Goal: Information Seeking & Learning: Learn about a topic

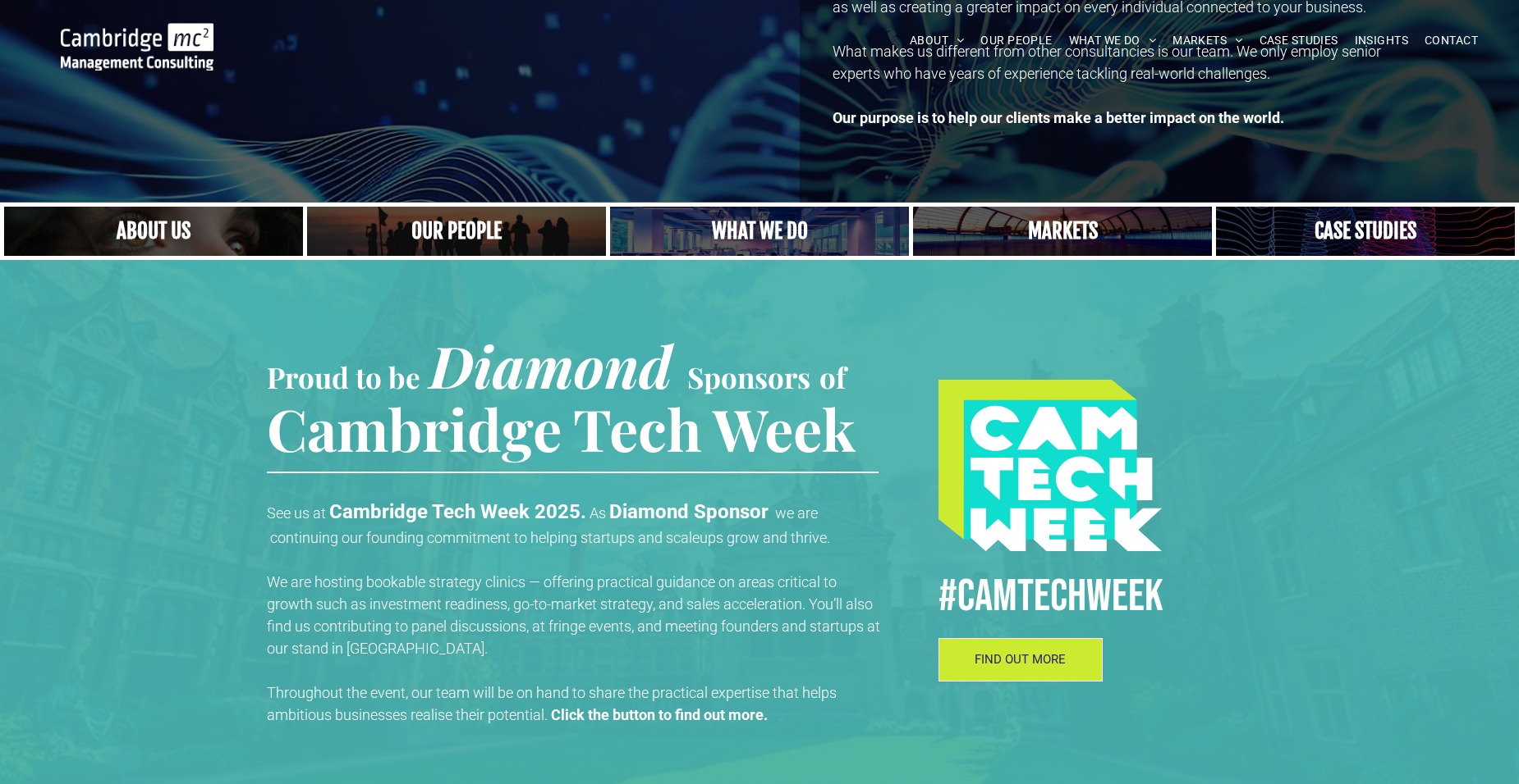
scroll to position [246, 0]
click at [746, 220] on link "A yoga teacher lifting his whole body off the ground in the peacock pose" at bounding box center [759, 232] width 317 height 53
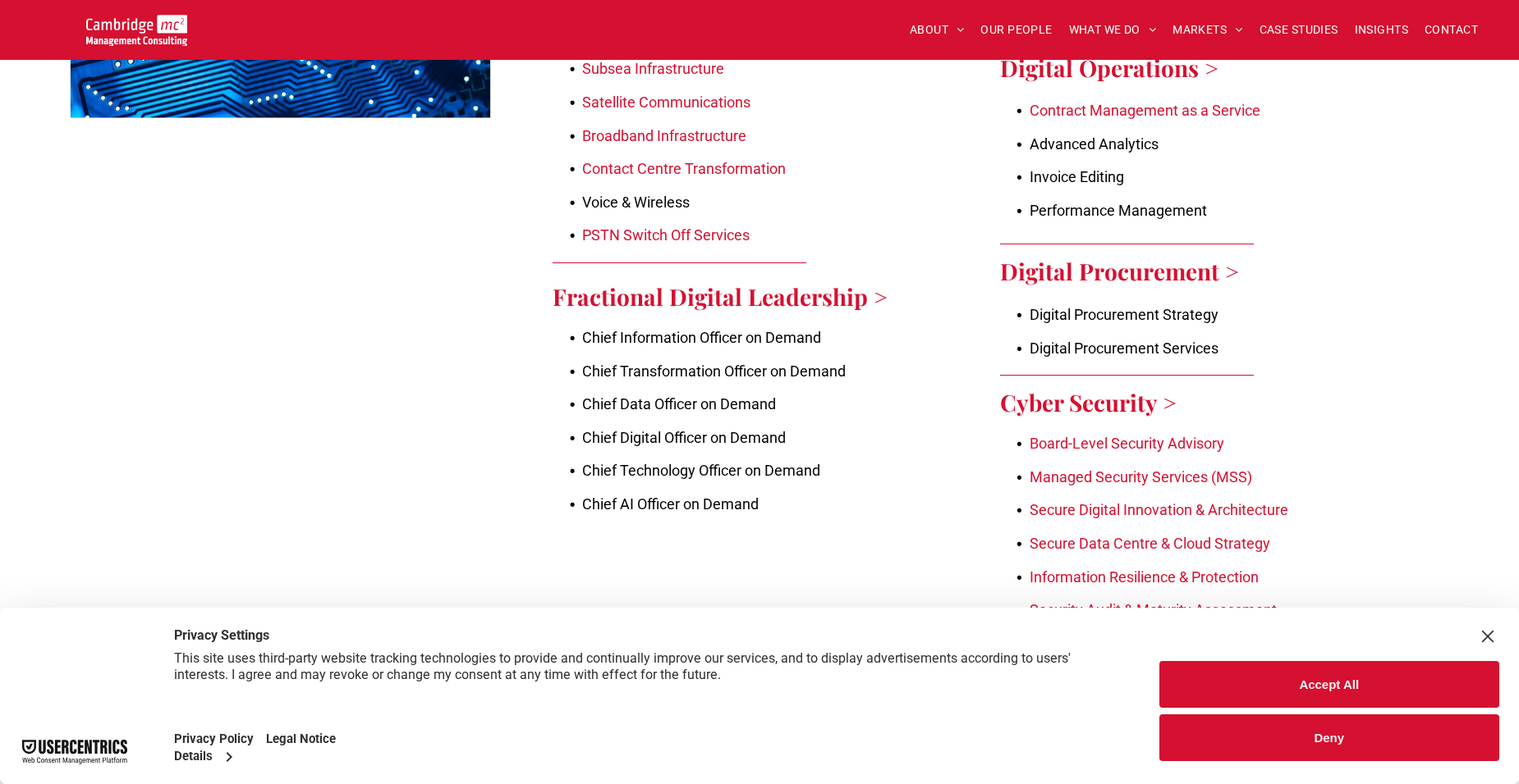
scroll to position [1969, 0]
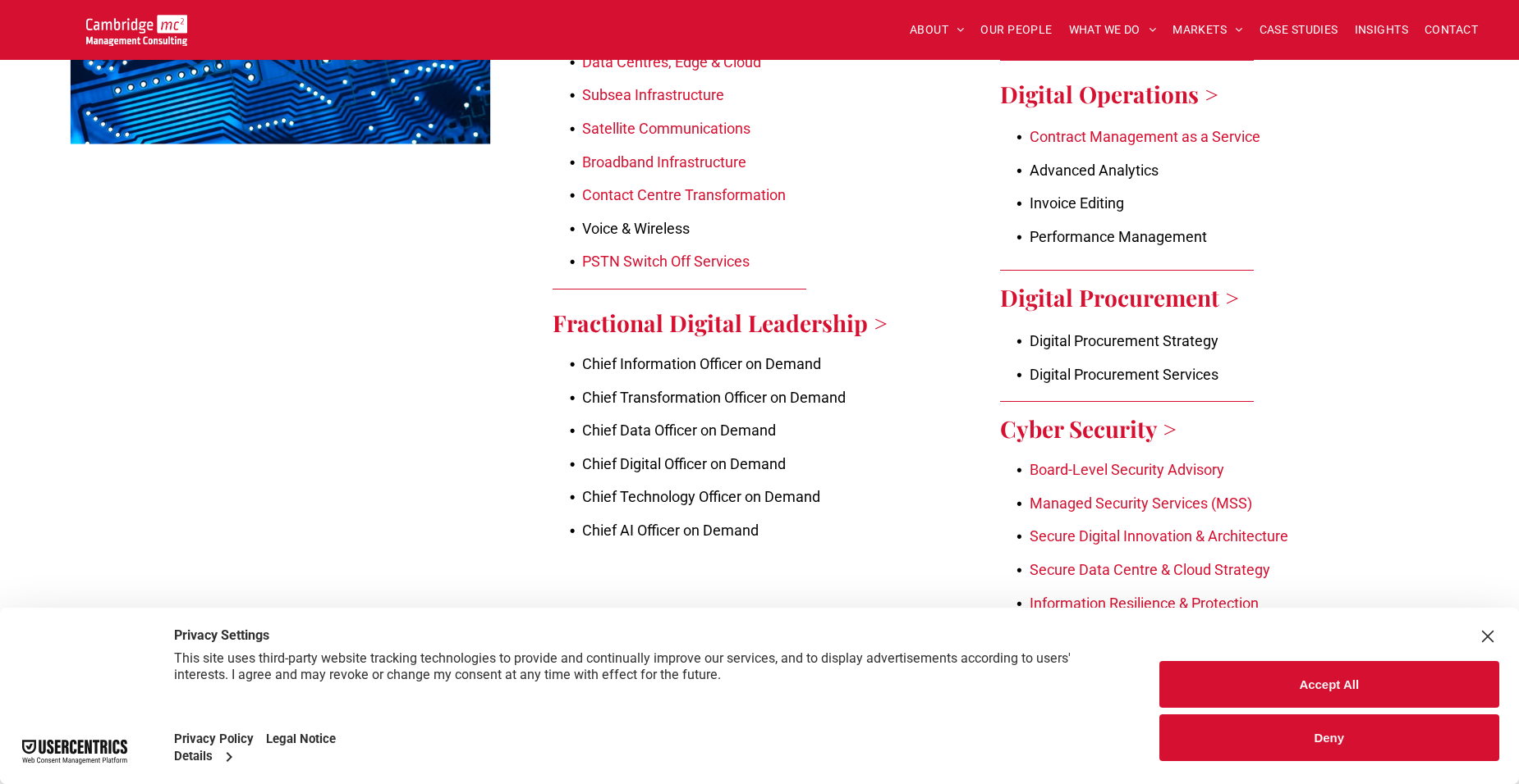
click at [811, 355] on span "Chief Information Officer on Demand" at bounding box center [701, 364] width 239 height 17
click at [754, 389] on span "Chief Transformation Officer on Demand" at bounding box center [713, 398] width 264 height 17
click at [828, 308] on link "Fractional Digital Leadership >" at bounding box center [720, 323] width 335 height 30
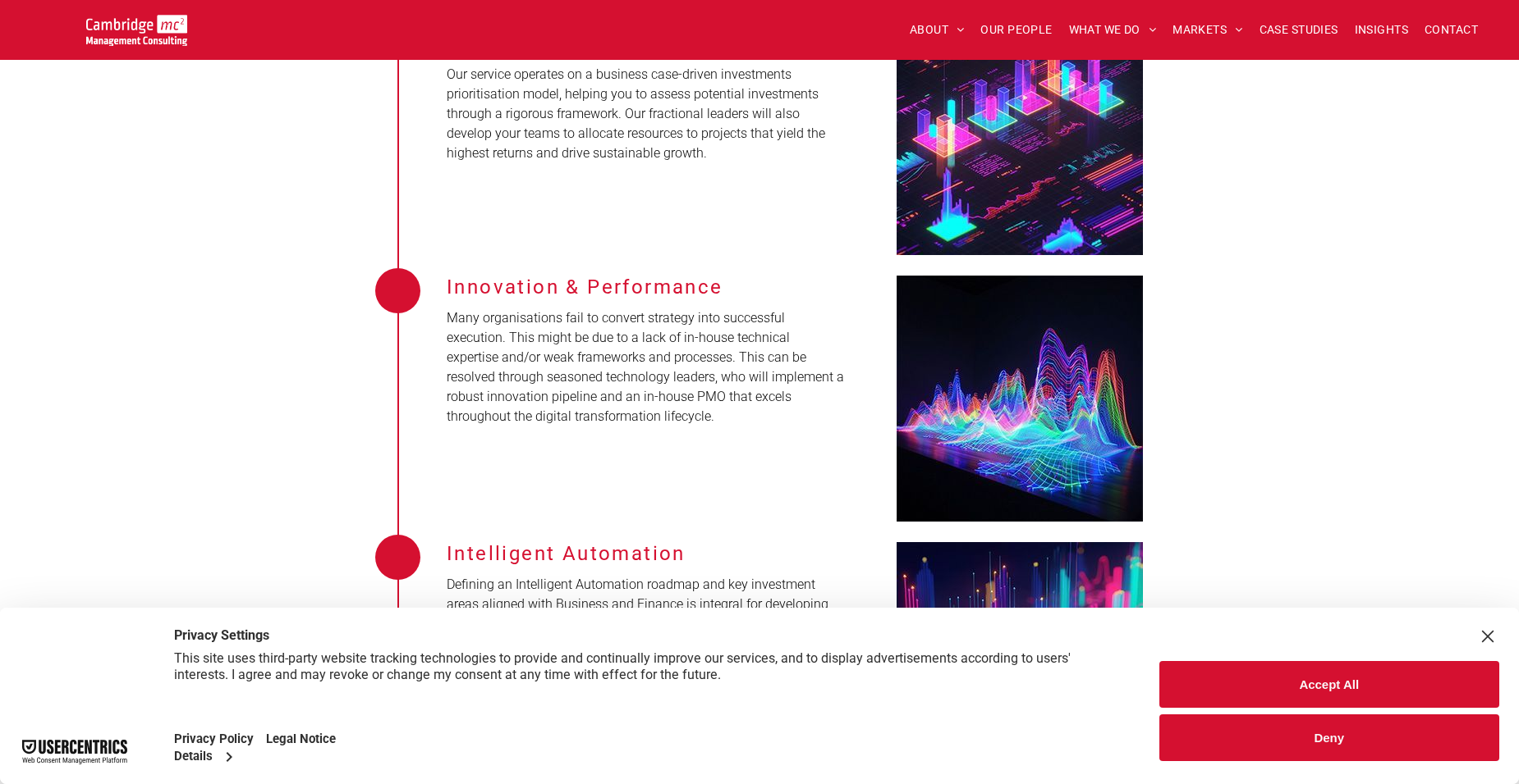
scroll to position [2298, 0]
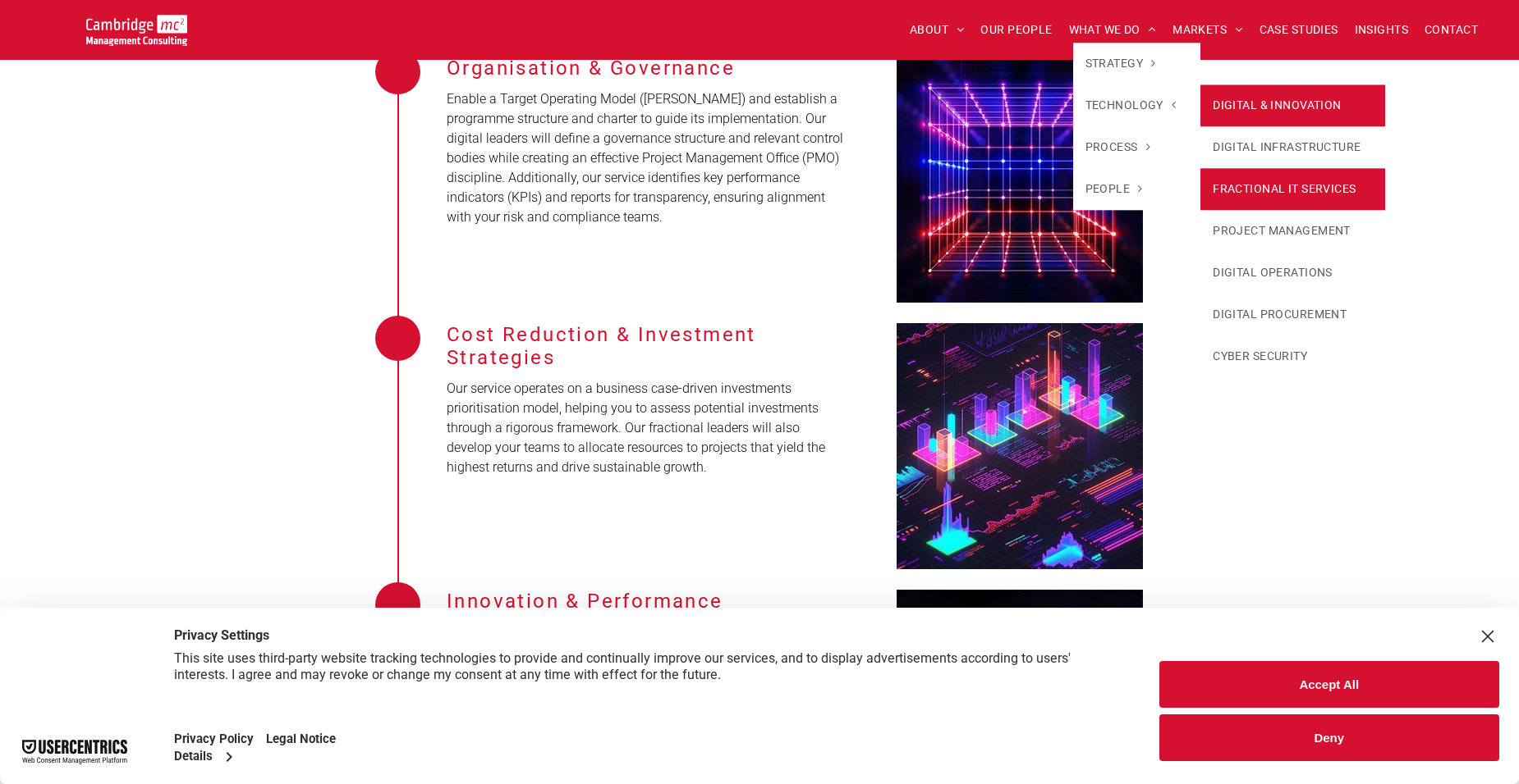
click at [1244, 96] on link "DIGITAL & INNOVATION" at bounding box center [1292, 105] width 185 height 42
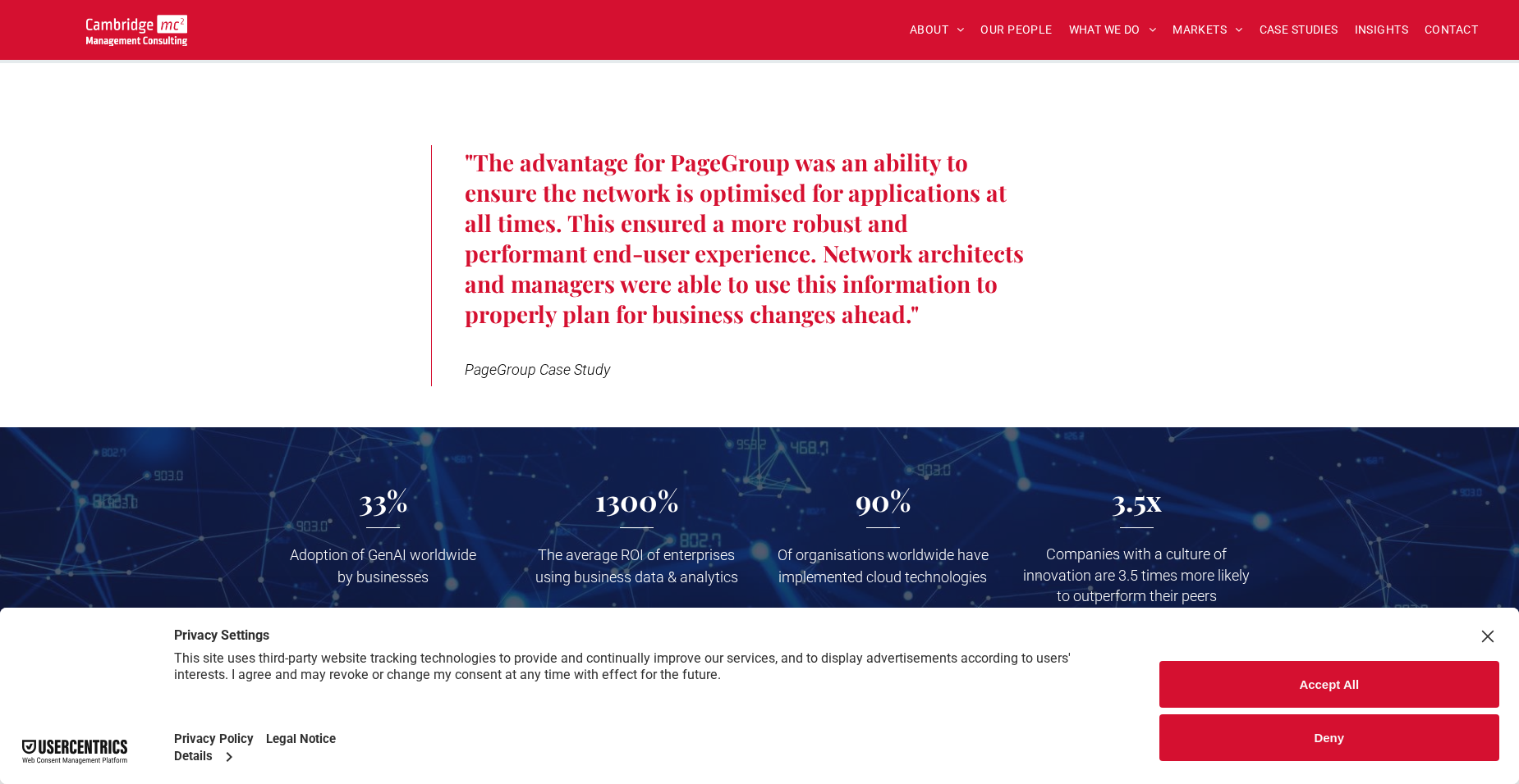
scroll to position [2298, 0]
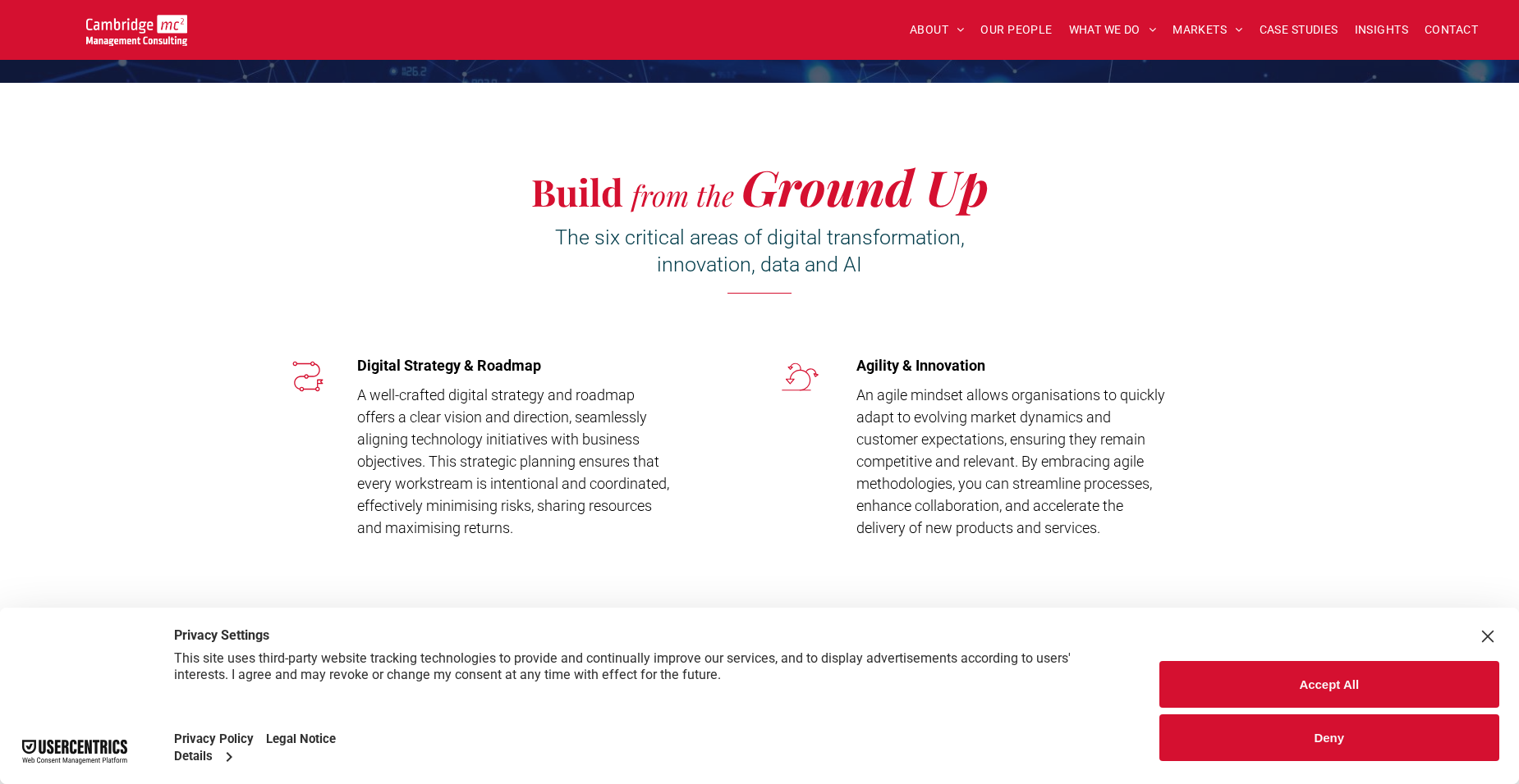
click at [1343, 686] on button "Accept All" at bounding box center [1329, 685] width 341 height 47
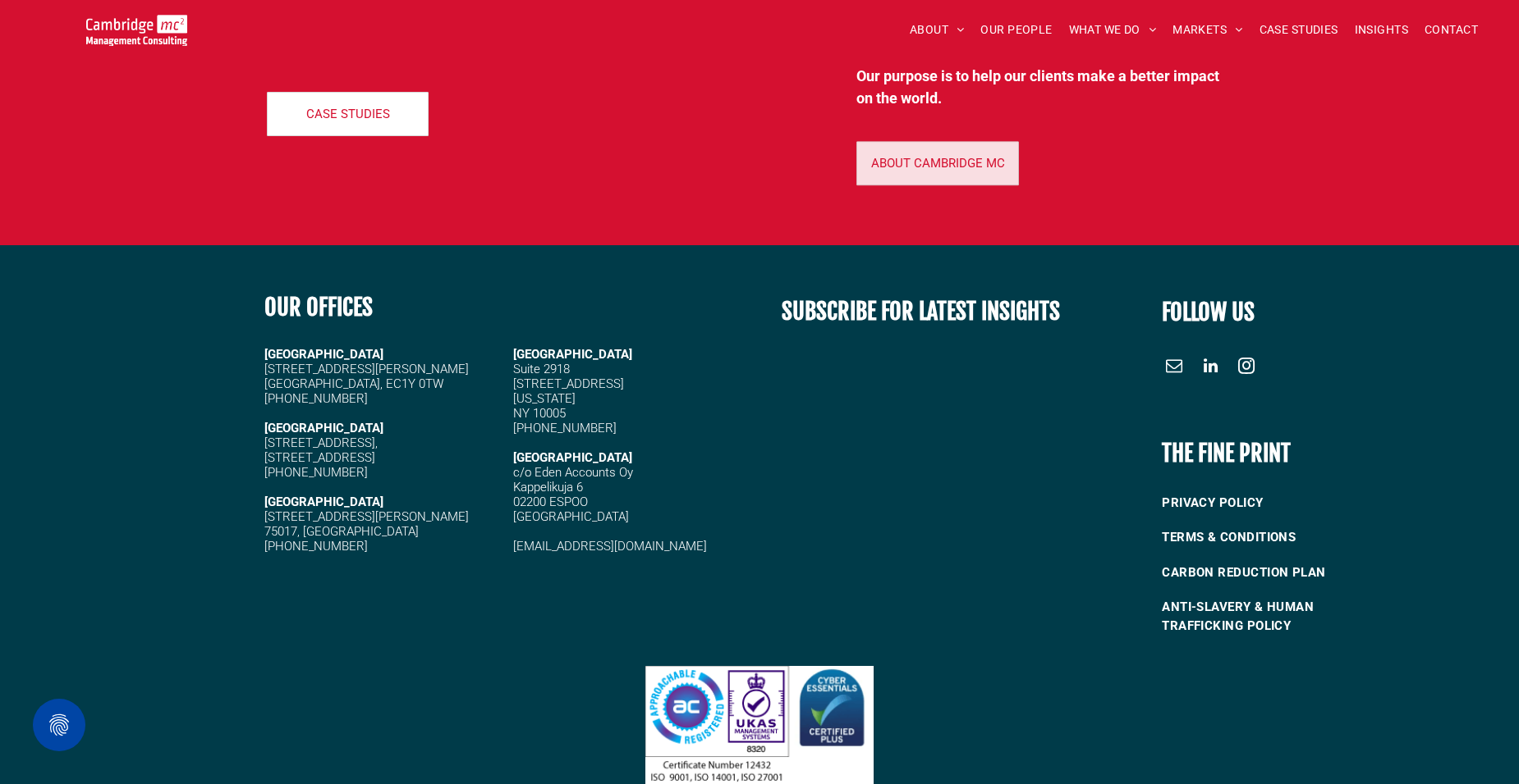
scroll to position [10401, 0]
